Goal: Task Accomplishment & Management: Complete application form

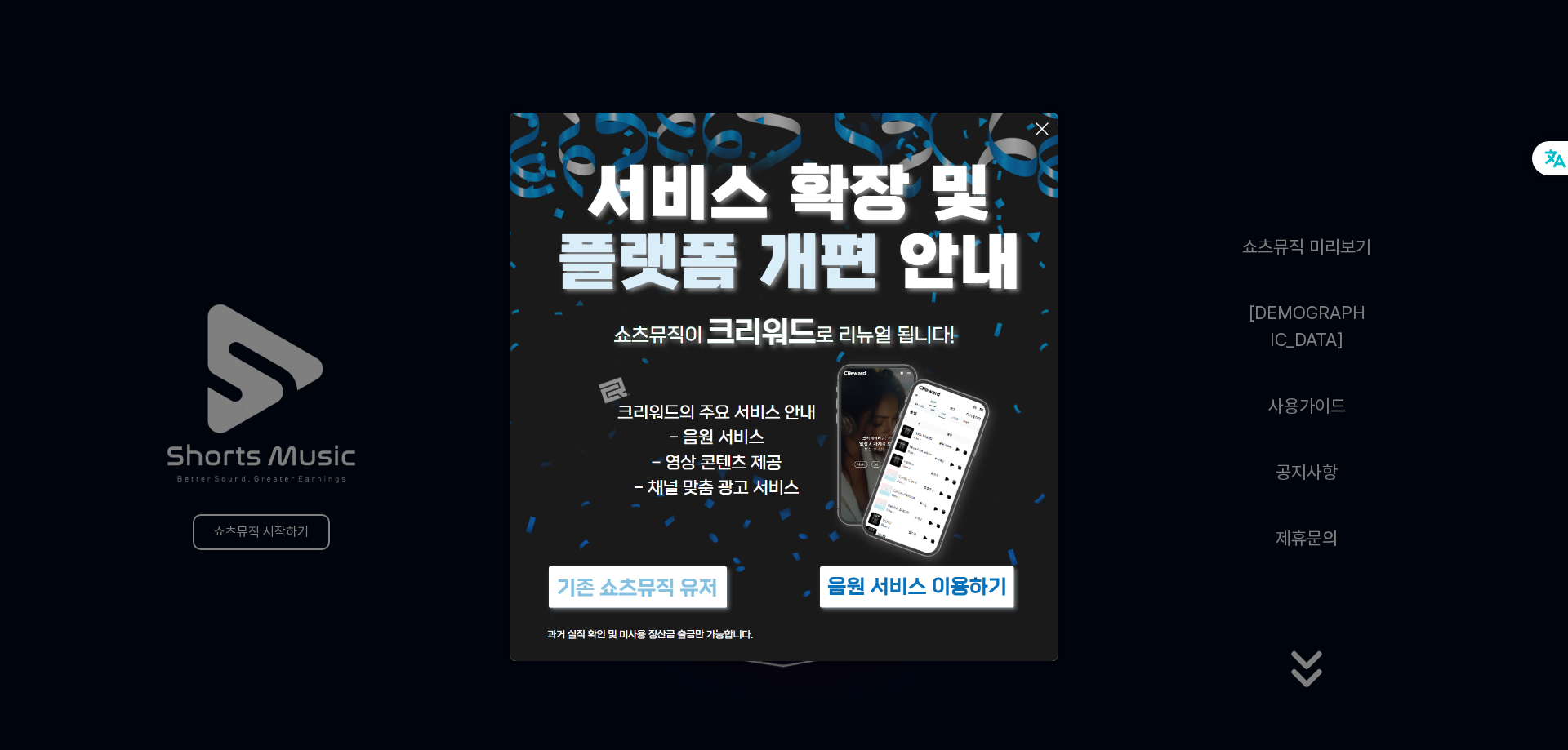
click at [1058, 254] on img at bounding box center [784, 387] width 549 height 548
click at [1045, 127] on icon at bounding box center [1042, 129] width 19 height 19
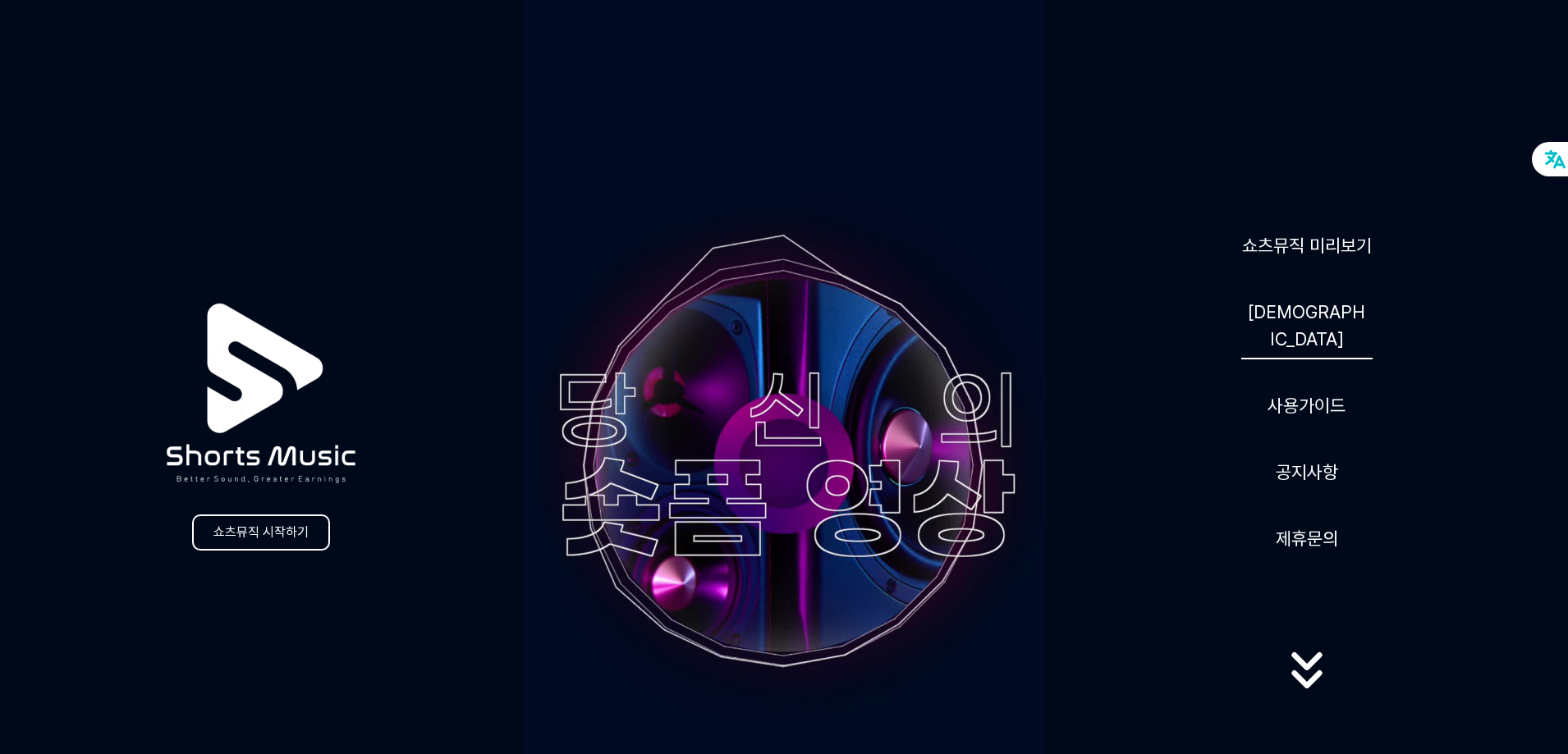
click at [1307, 327] on link "[DEMOGRAPHIC_DATA]" at bounding box center [1306, 326] width 131 height 67
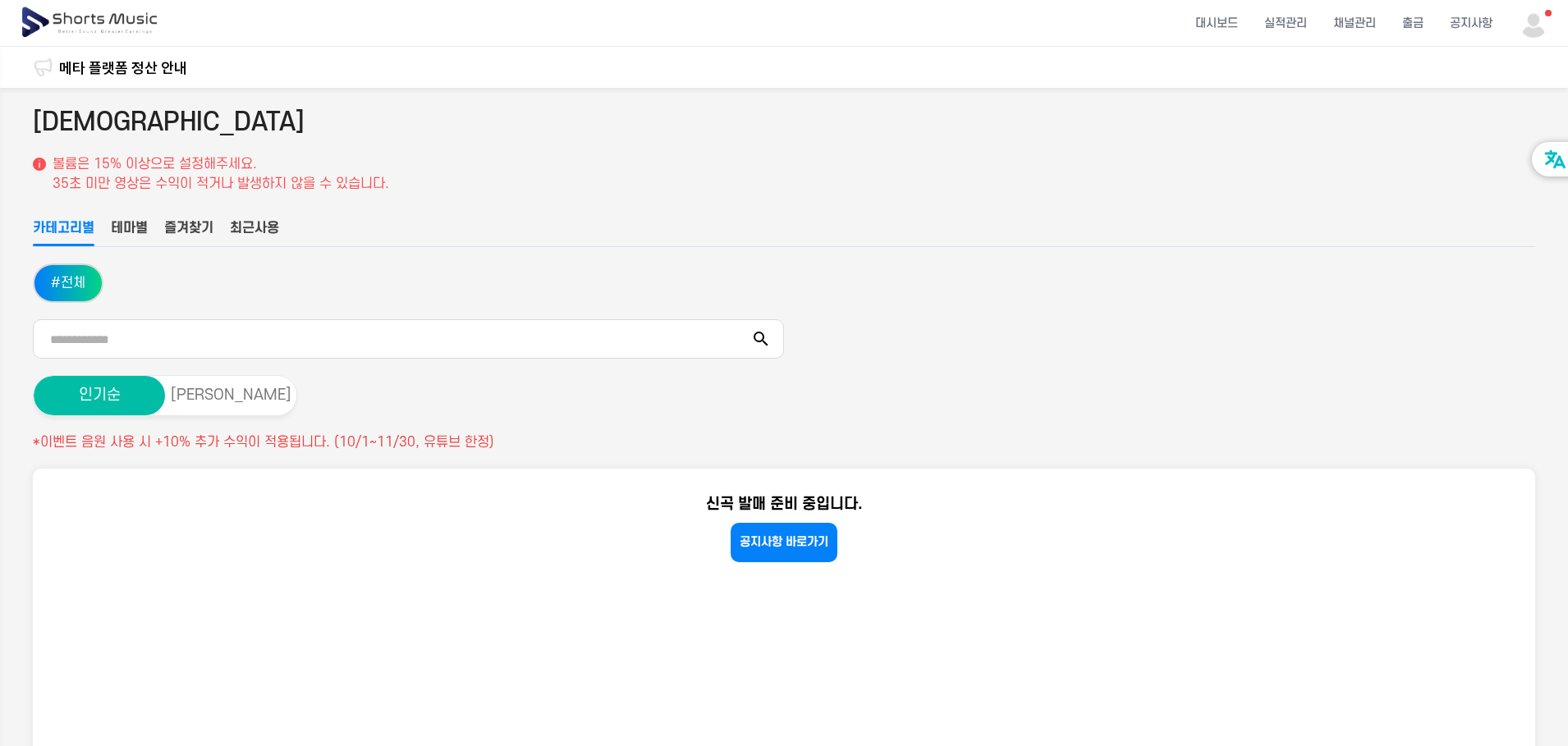
click at [1548, 27] on img at bounding box center [1534, 23] width 30 height 30
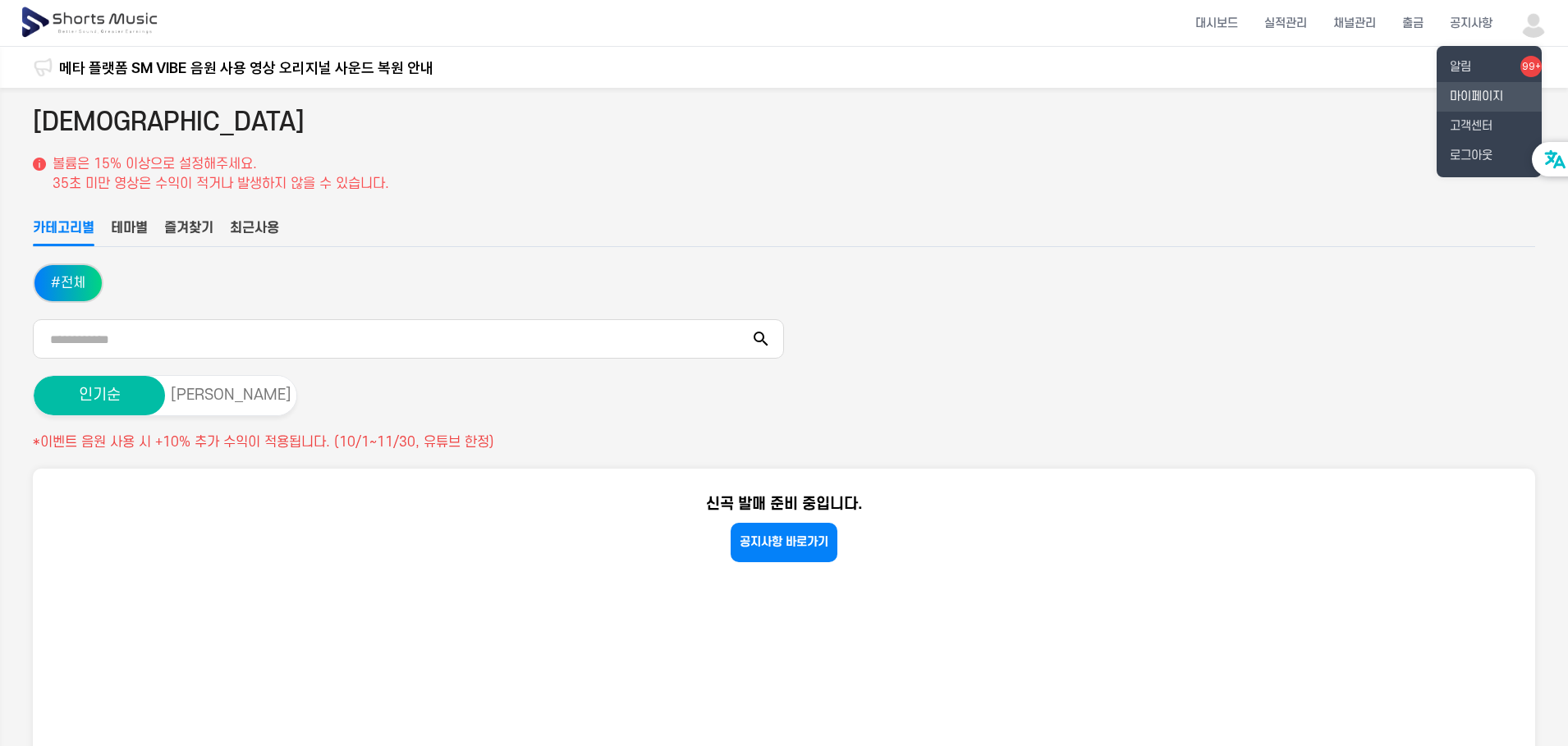
click at [1490, 98] on link "마이페이지" at bounding box center [1489, 97] width 105 height 30
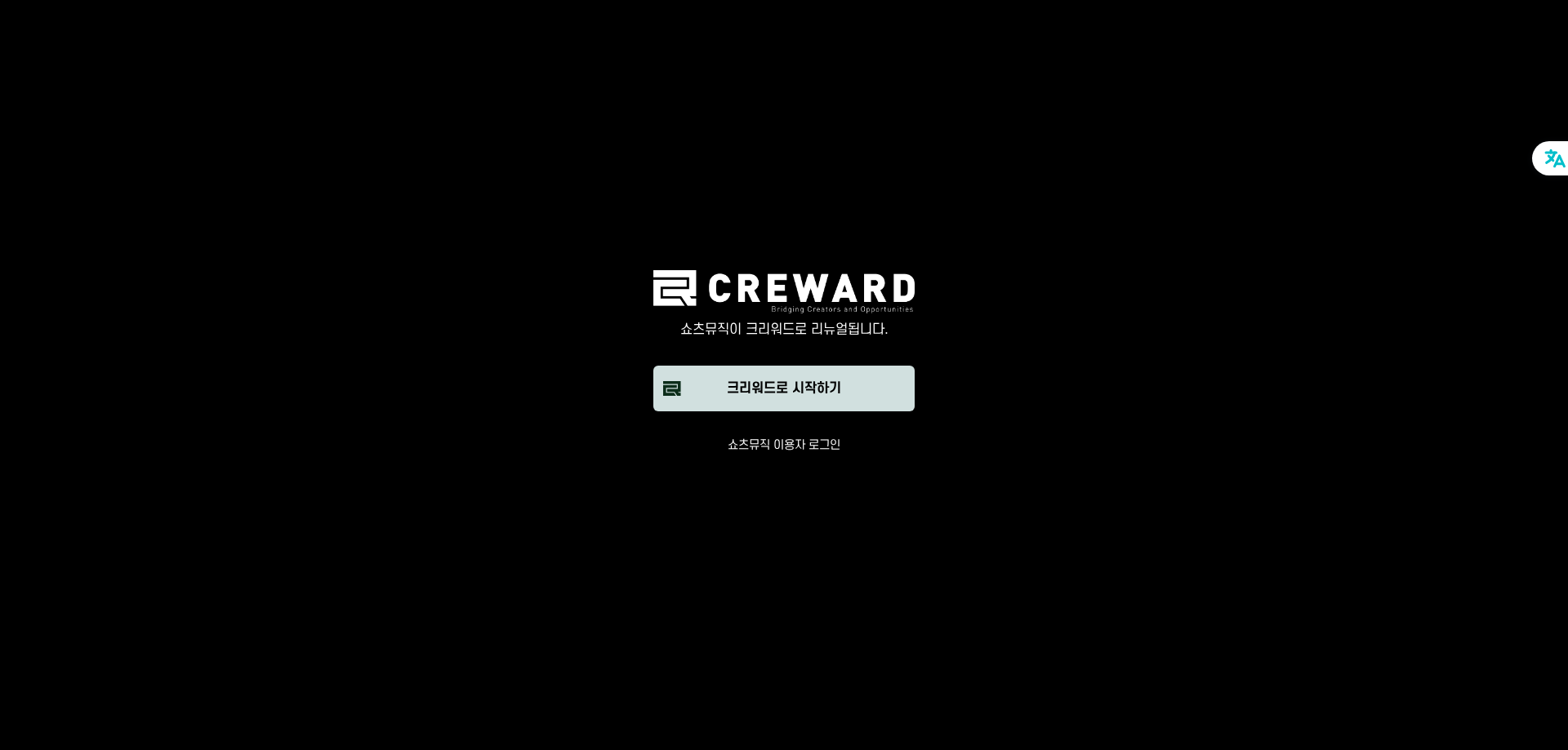
click at [796, 400] on button "크리워드로 시작하기" at bounding box center [784, 388] width 261 height 46
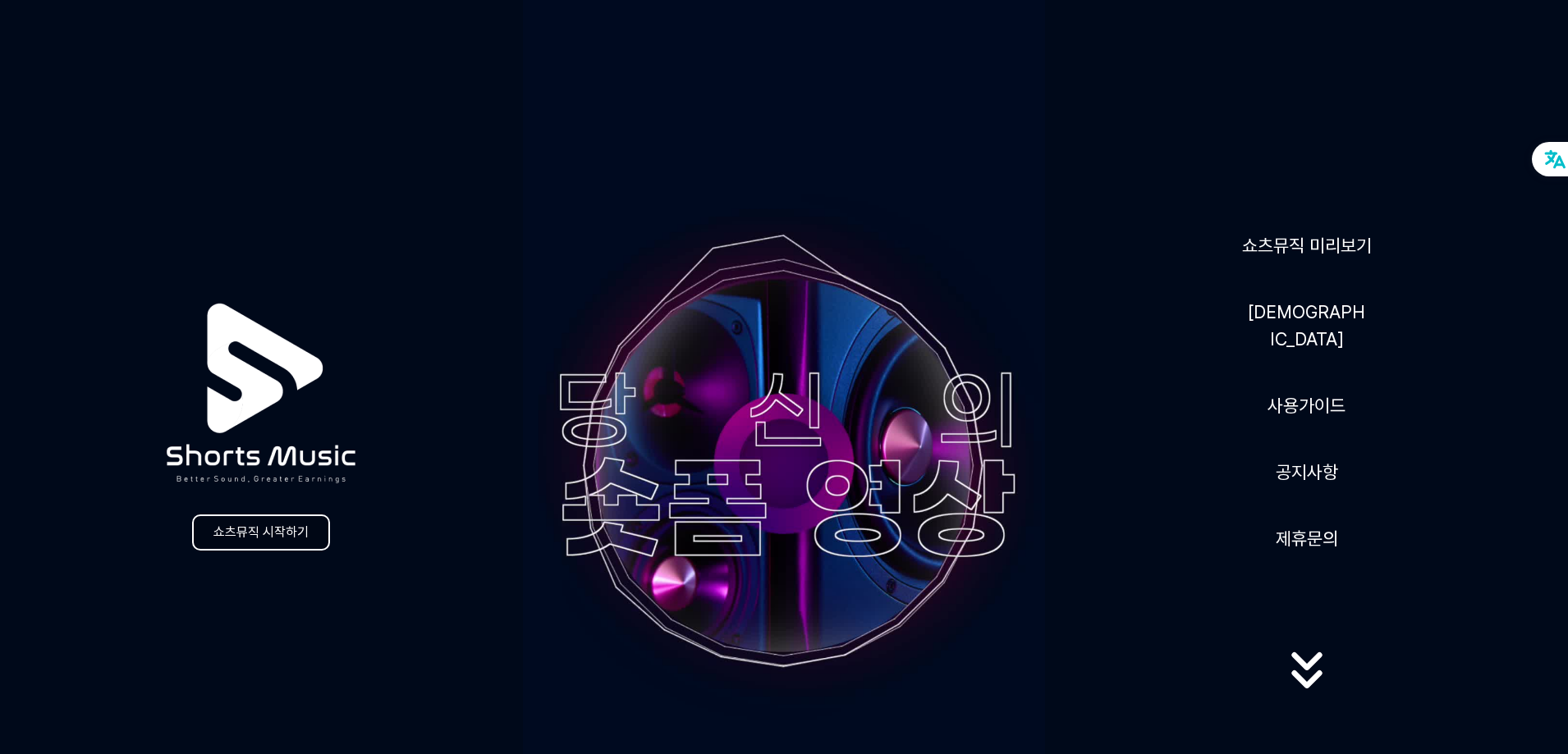
click at [304, 530] on link "쇼츠뮤직 시작하기" at bounding box center [261, 532] width 138 height 36
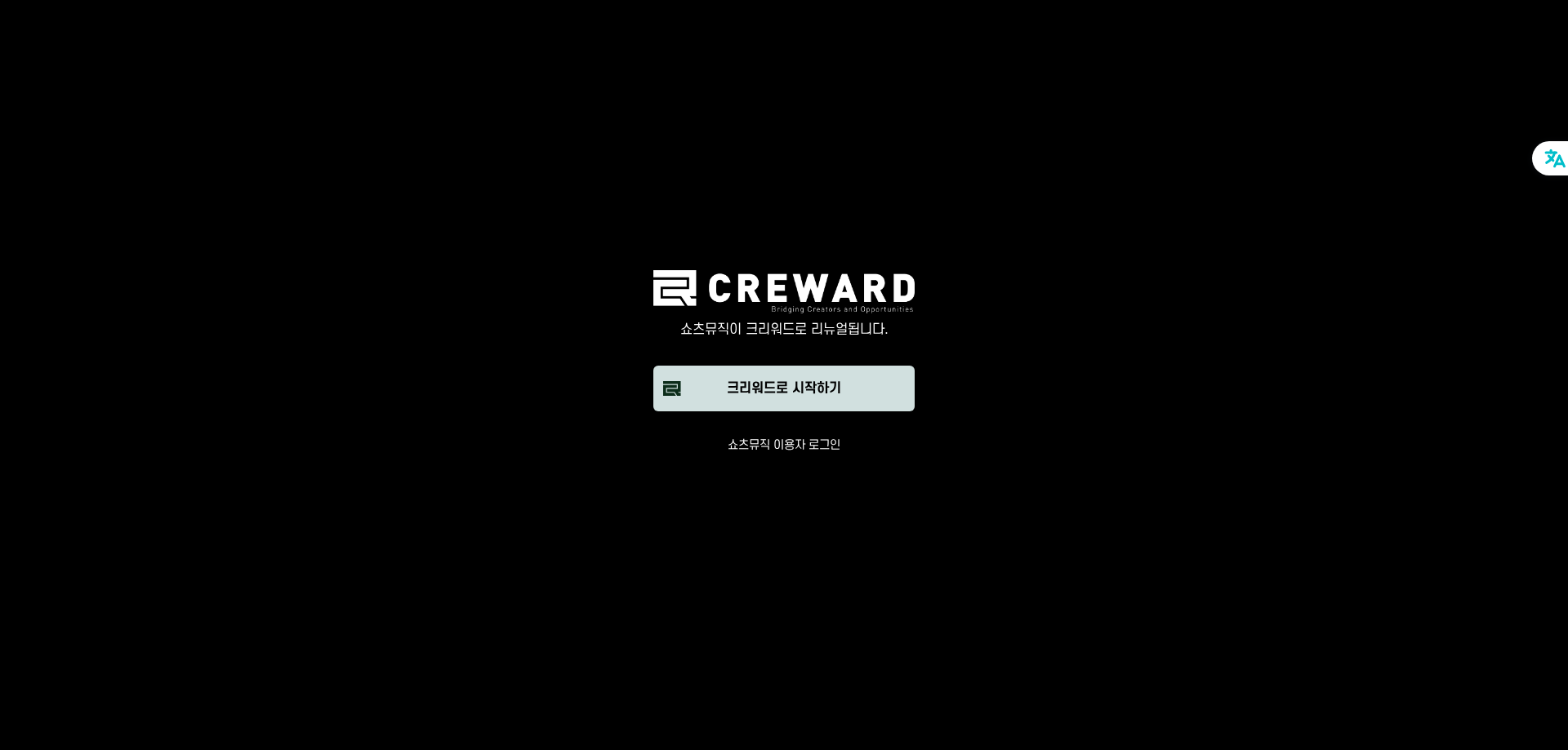
click at [799, 388] on div "크리워드로 시작하기" at bounding box center [784, 388] width 114 height 19
